Goal: Check status: Check status

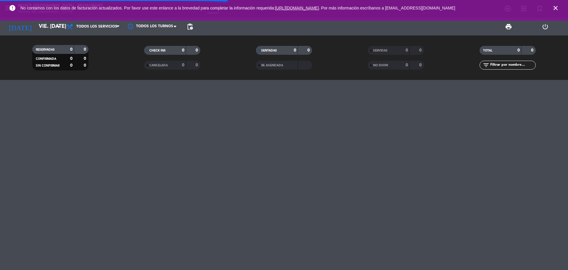
click at [377, 51] on span "SERVIDAS" at bounding box center [380, 50] width 15 height 3
click at [380, 65] on span "NO SHOW" at bounding box center [380, 65] width 15 height 3
click at [285, 67] on div "RE AGENDADA" at bounding box center [284, 65] width 56 height 9
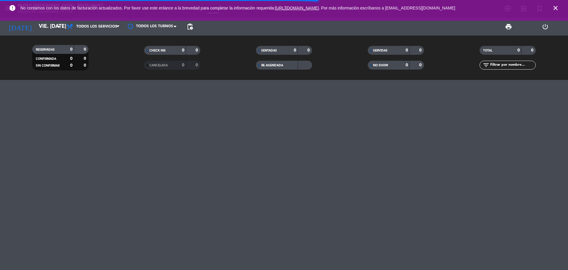
click at [173, 66] on div "0" at bounding box center [179, 65] width 12 height 7
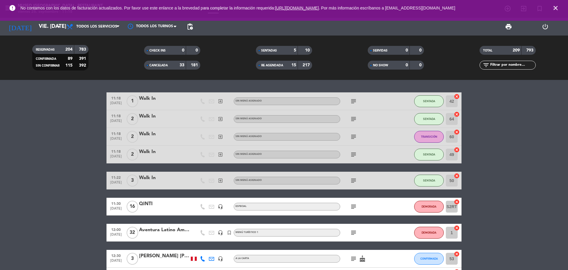
click at [352, 180] on icon "subject" at bounding box center [353, 180] width 7 height 7
drag, startPoint x: 355, startPoint y: 100, endPoint x: 355, endPoint y: 103, distance: 3.3
click at [355, 100] on icon "subject" at bounding box center [353, 101] width 7 height 7
click at [355, 122] on icon "subject" at bounding box center [353, 118] width 7 height 7
click at [355, 136] on icon "subject" at bounding box center [353, 136] width 7 height 7
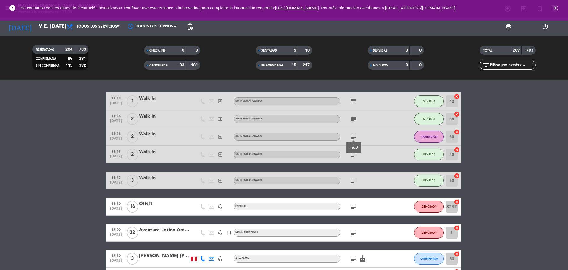
click at [354, 158] on div "subject" at bounding box center [366, 154] width 53 height 17
click at [353, 157] on icon "subject" at bounding box center [353, 154] width 7 height 7
click at [353, 181] on icon "subject" at bounding box center [353, 180] width 7 height 7
click at [499, 65] on input "text" at bounding box center [513, 65] width 46 height 7
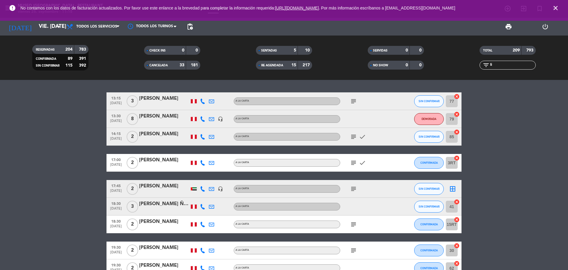
type input "l"
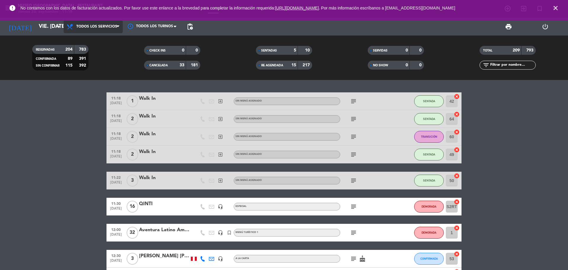
drag, startPoint x: 106, startPoint y: 28, endPoint x: 104, endPoint y: 44, distance: 15.7
click at [105, 28] on span "Todos los servicios" at bounding box center [96, 27] width 41 height 4
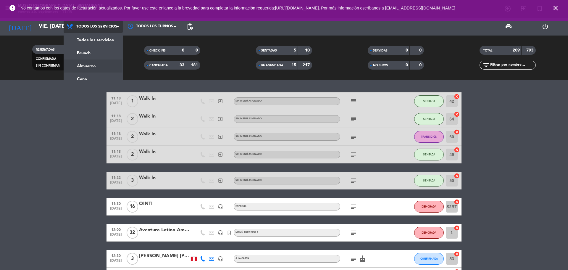
click at [104, 64] on div "menu [GEOGRAPHIC_DATA] - Restaurant viernes 26. septiembre - 11:18 Mis reservas…" at bounding box center [284, 40] width 568 height 80
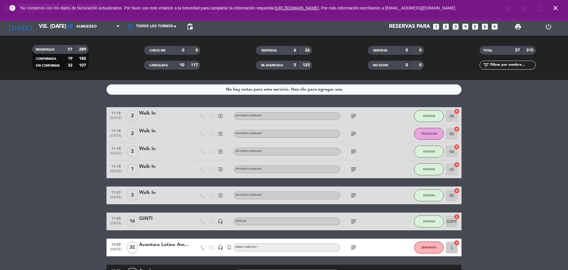
click at [354, 196] on icon "subject" at bounding box center [353, 195] width 7 height 7
click at [355, 114] on icon "subject" at bounding box center [353, 115] width 7 height 7
click at [353, 139] on div "subject" at bounding box center [366, 133] width 53 height 17
click at [352, 135] on icon "subject" at bounding box center [353, 133] width 7 height 7
click at [356, 154] on icon "subject" at bounding box center [353, 151] width 7 height 7
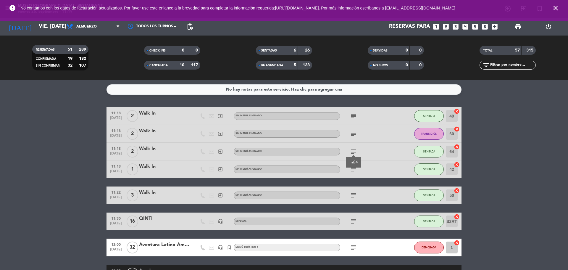
click at [355, 168] on icon "subject" at bounding box center [353, 169] width 7 height 7
click at [557, 8] on icon "close" at bounding box center [555, 7] width 7 height 7
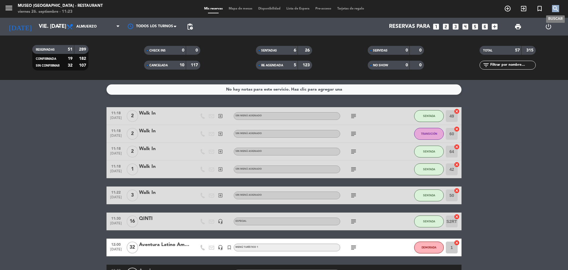
click at [557, 8] on icon "search" at bounding box center [555, 8] width 7 height 7
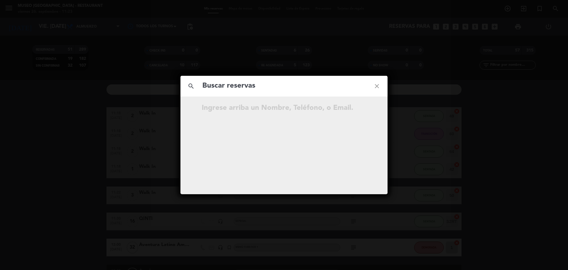
click at [280, 84] on input "text" at bounding box center [284, 86] width 165 height 12
click at [230, 89] on input "907 102 096" at bounding box center [284, 86] width 165 height 12
click at [232, 89] on input "907 102 096" at bounding box center [284, 86] width 165 height 12
type input "907102096"
click at [255, 89] on input "907102096" at bounding box center [284, 86] width 165 height 12
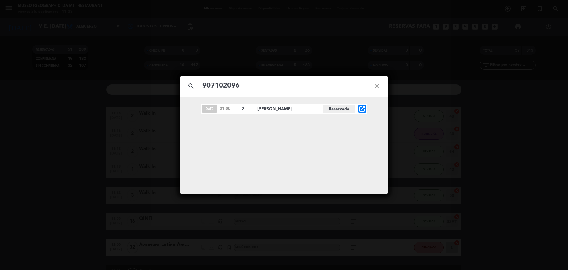
click at [361, 109] on icon "open_in_new" at bounding box center [362, 108] width 7 height 7
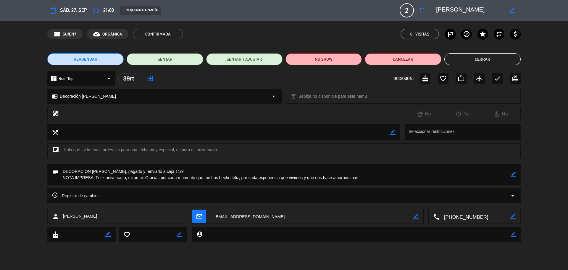
click at [462, 61] on button "Cerrar" at bounding box center [483, 59] width 76 height 12
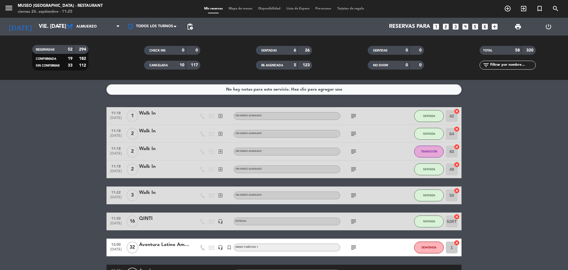
click at [380, 53] on div "SERVIDAS" at bounding box center [382, 50] width 27 height 7
click at [386, 49] on span "SERVIDAS" at bounding box center [380, 50] width 15 height 3
click at [501, 65] on input "text" at bounding box center [513, 65] width 46 height 7
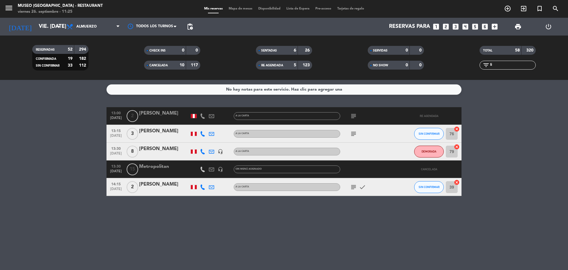
type input "l"
type input "L"
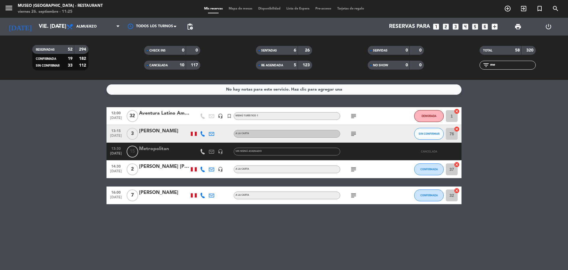
type input "m"
